Goal: Navigation & Orientation: Find specific page/section

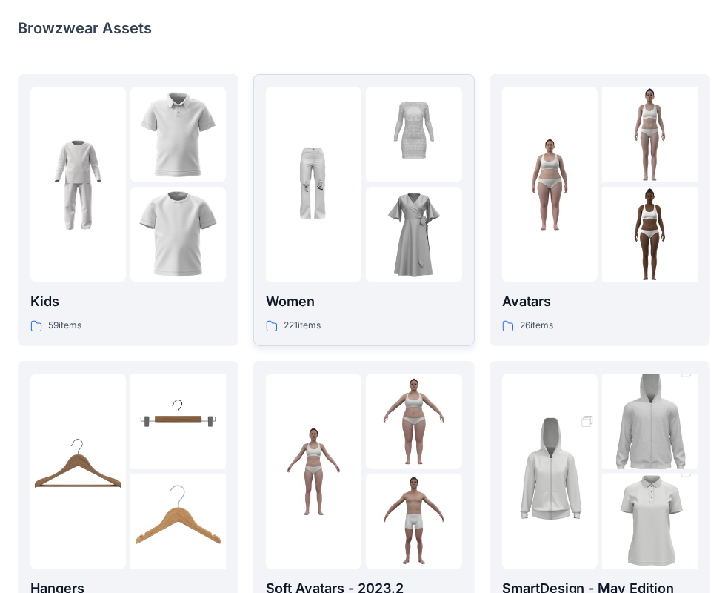
click at [374, 242] on img at bounding box center [414, 235] width 96 height 96
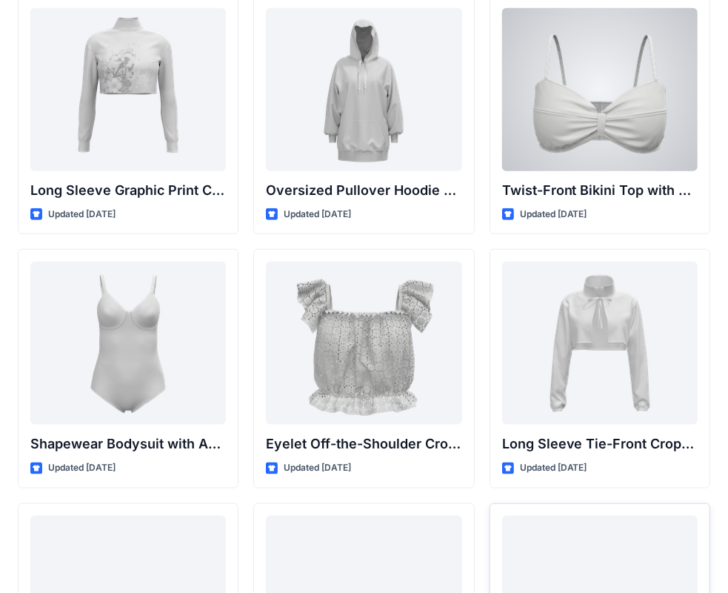
scroll to position [4905, 0]
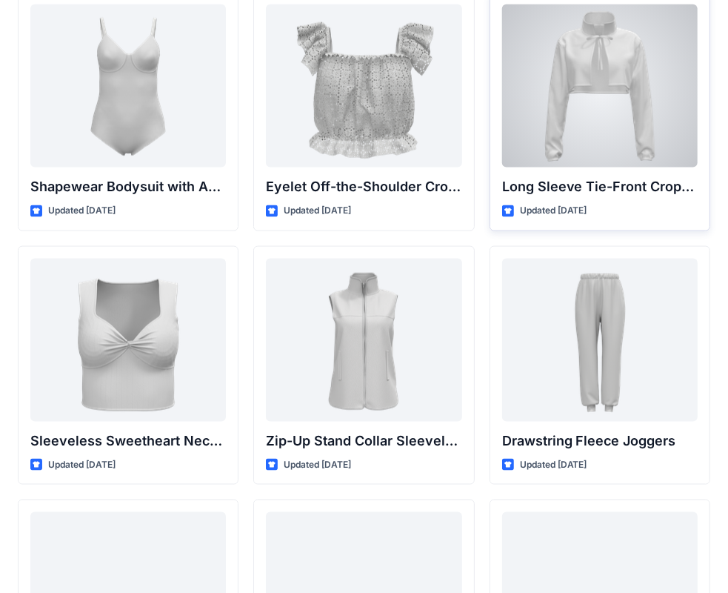
click at [610, 115] on div at bounding box center [600, 85] width 196 height 163
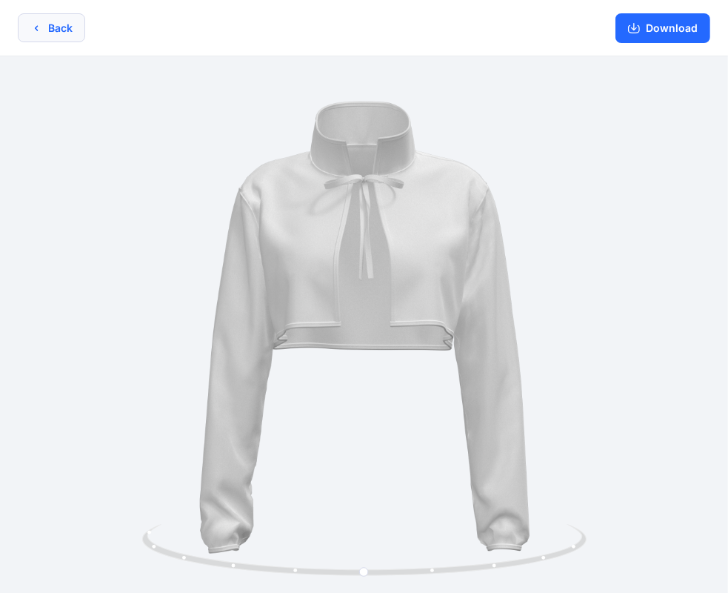
click at [48, 32] on button "Back" at bounding box center [51, 27] width 67 height 29
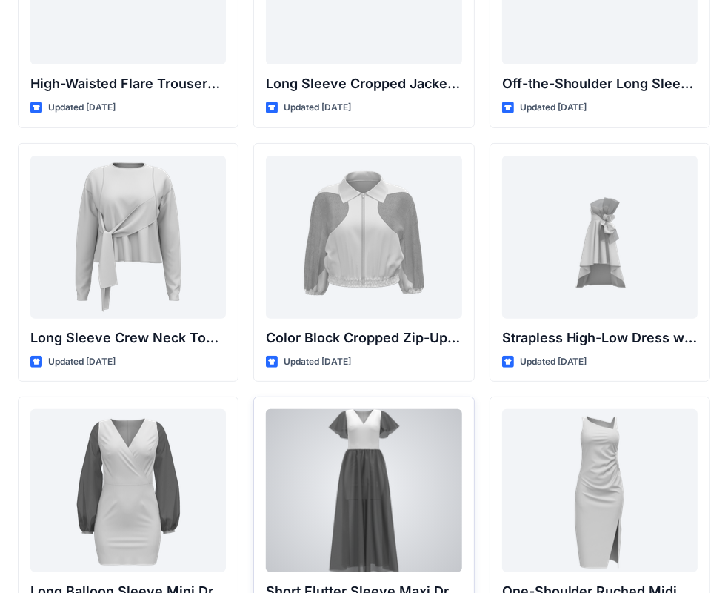
scroll to position [139, 0]
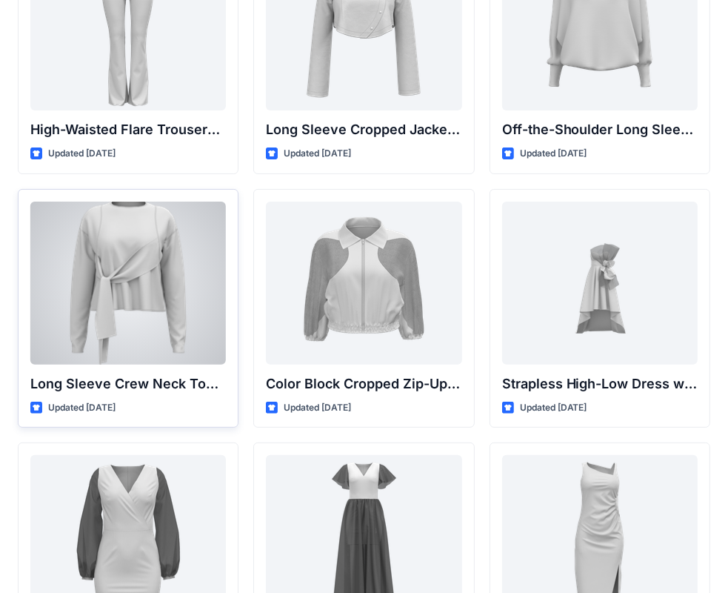
click at [152, 301] on div at bounding box center [128, 283] width 196 height 163
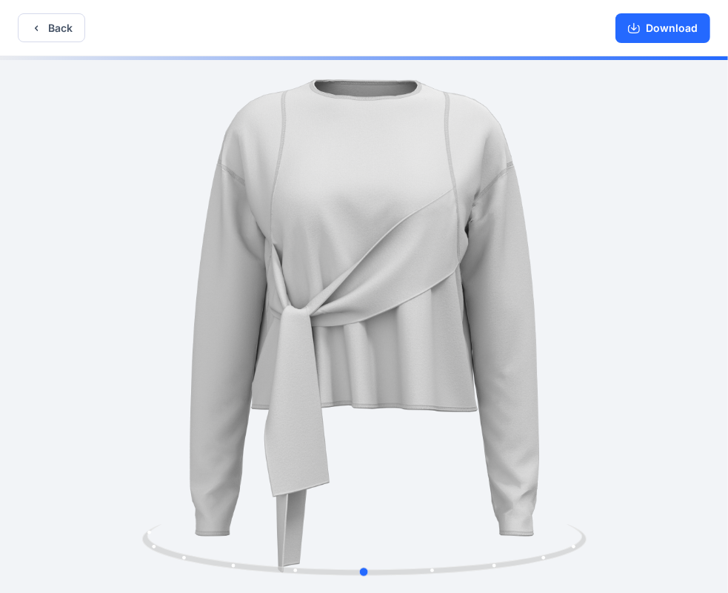
click at [308, 323] on div at bounding box center [364, 326] width 728 height 540
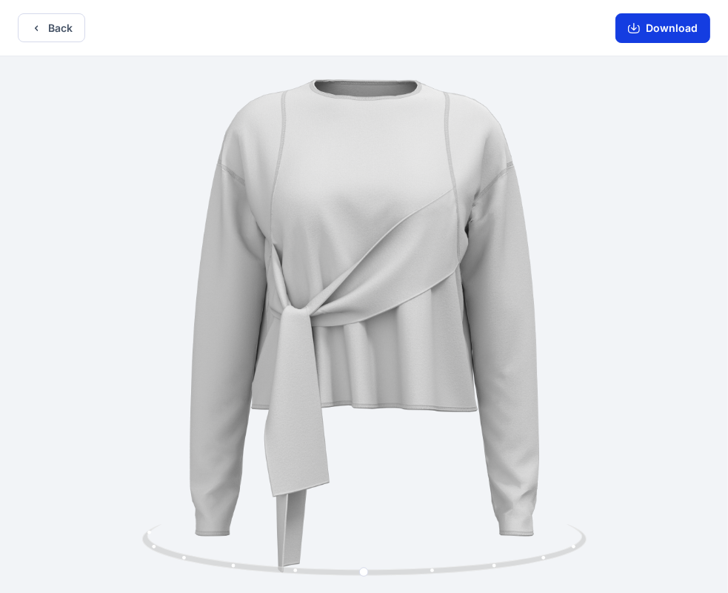
click at [667, 32] on button "Download" at bounding box center [663, 28] width 95 height 30
click at [652, 29] on button "Download" at bounding box center [663, 28] width 95 height 30
click at [637, 30] on icon "button" at bounding box center [634, 28] width 12 height 12
